Goal: Transaction & Acquisition: Purchase product/service

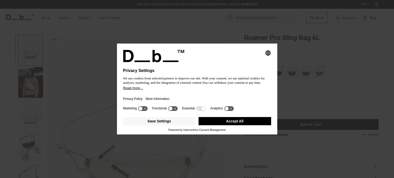
click at [228, 109] on icon at bounding box center [228, 108] width 9 height 5
click at [231, 110] on icon at bounding box center [231, 109] width 4 height 4
click at [217, 120] on button "Accept All" at bounding box center [235, 121] width 73 height 8
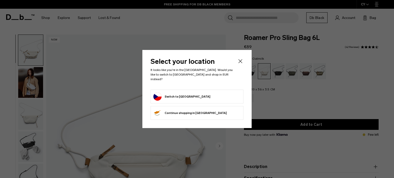
click at [196, 96] on form "Switch to Czechia" at bounding box center [196, 97] width 87 height 8
click at [175, 93] on button "Switch to Czechia" at bounding box center [181, 97] width 57 height 8
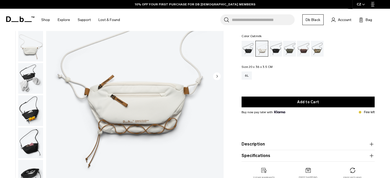
scroll to position [69, 0]
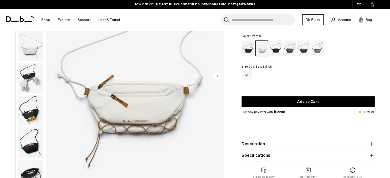
click at [32, 72] on img "button" at bounding box center [30, 78] width 25 height 31
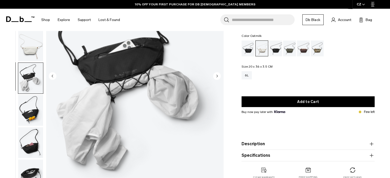
scroll to position [4, 0]
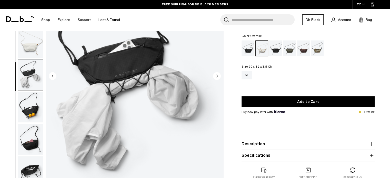
click at [28, 44] on img "button" at bounding box center [30, 42] width 25 height 31
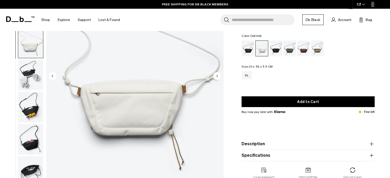
scroll to position [0, 0]
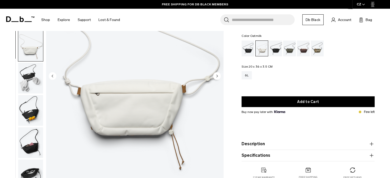
click at [220, 76] on circle "Next slide" at bounding box center [217, 76] width 8 height 8
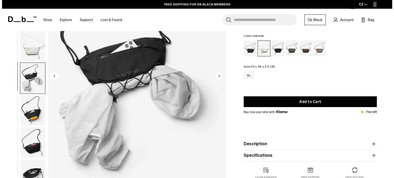
scroll to position [4, 0]
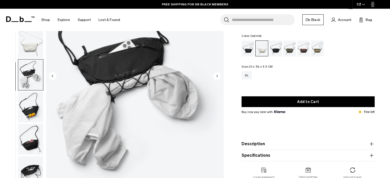
click at [220, 76] on circle "Next slide" at bounding box center [217, 76] width 8 height 8
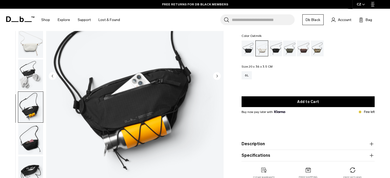
click at [220, 76] on circle "Next slide" at bounding box center [217, 76] width 8 height 8
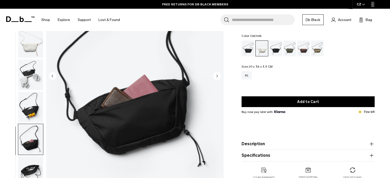
click at [220, 76] on circle "Next slide" at bounding box center [217, 76] width 8 height 8
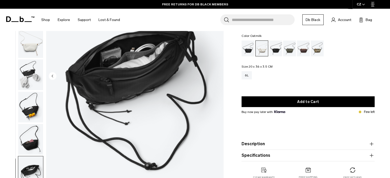
click at [220, 76] on img "7 / 7" at bounding box center [134, 76] width 177 height 221
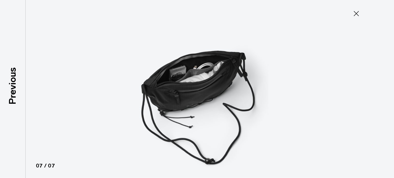
scroll to position [1, 0]
type button "Close"
